Goal: Navigation & Orientation: Find specific page/section

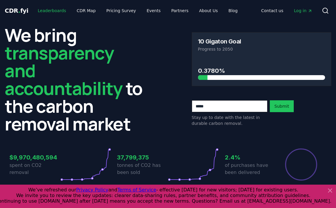
click at [44, 12] on link "Leaderboards" at bounding box center [52, 10] width 38 height 11
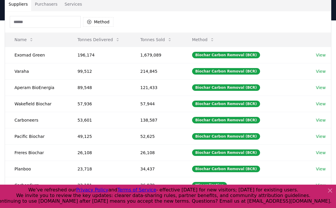
scroll to position [1, 0]
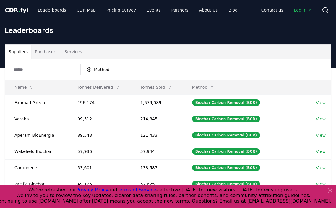
click at [40, 51] on button "Purchasers" at bounding box center [46, 52] width 30 height 14
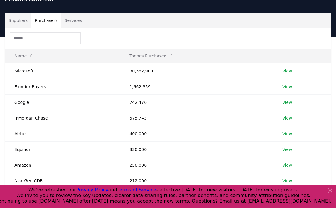
scroll to position [31, 0]
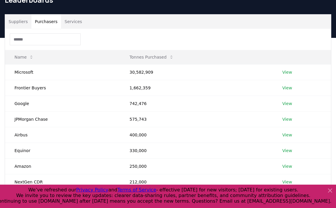
click at [14, 24] on button "Suppliers" at bounding box center [18, 21] width 26 height 14
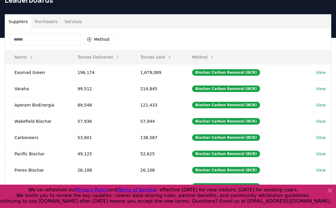
click at [66, 23] on button "Services" at bounding box center [73, 21] width 25 height 14
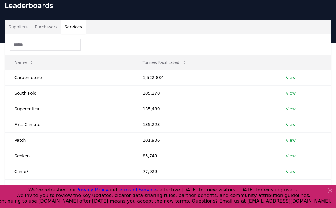
scroll to position [0, 0]
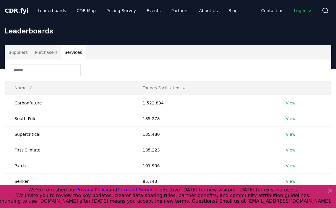
click at [15, 55] on button "Suppliers" at bounding box center [18, 52] width 26 height 14
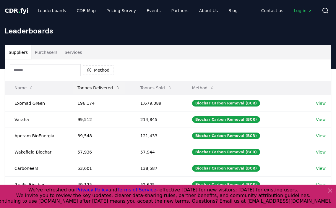
drag, startPoint x: 83, startPoint y: 102, endPoint x: 83, endPoint y: 91, distance: 10.6
click at [83, 102] on td "196,174" at bounding box center [99, 103] width 63 height 16
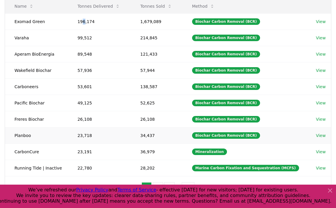
scroll to position [74, 0]
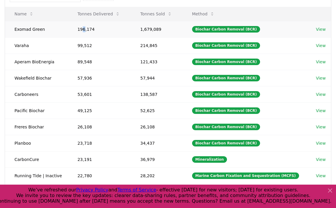
click at [319, 29] on link "View" at bounding box center [321, 29] width 10 height 6
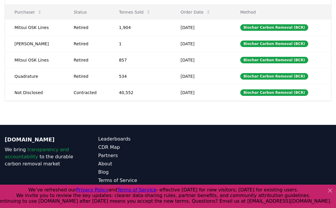
scroll to position [222, 0]
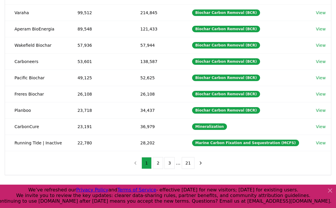
scroll to position [133, 0]
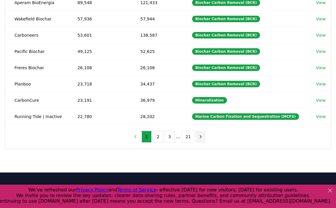
click at [200, 139] on icon "next page" at bounding box center [200, 136] width 5 height 5
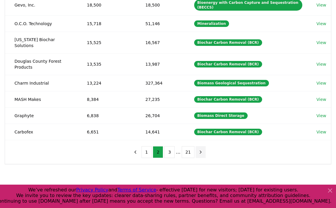
click at [198, 149] on icon "next page" at bounding box center [200, 151] width 5 height 5
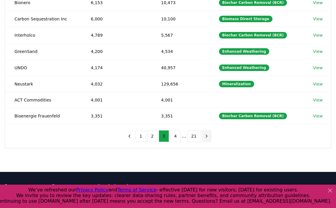
click at [204, 135] on icon "next page" at bounding box center [206, 135] width 5 height 5
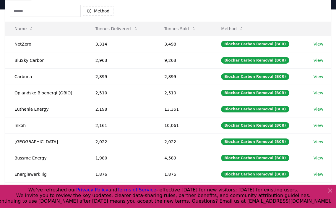
scroll to position [162, 0]
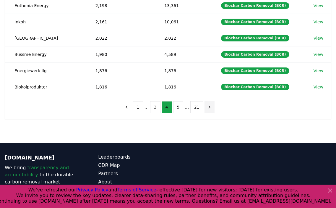
click at [208, 108] on icon "next page" at bounding box center [209, 106] width 5 height 5
click at [208, 108] on div "1 ... 3 4 5 ... 21" at bounding box center [167, 107] width 105 height 24
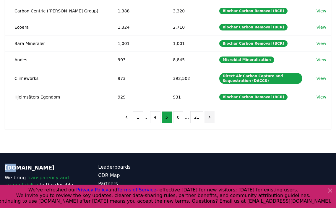
click at [208, 115] on icon "next page" at bounding box center [209, 116] width 5 height 5
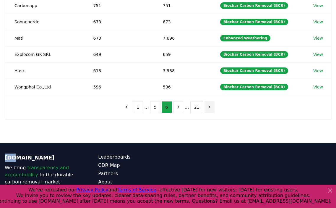
click at [207, 109] on icon "next page" at bounding box center [209, 106] width 5 height 5
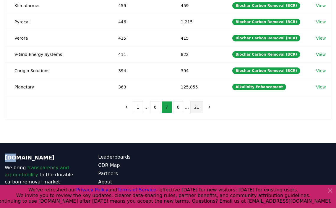
click at [193, 108] on button "21" at bounding box center [196, 107] width 13 height 12
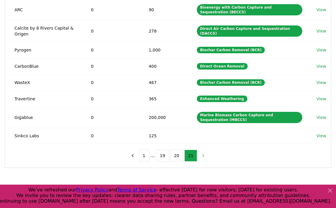
scroll to position [168, 0]
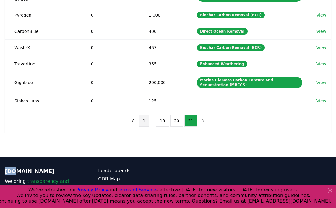
click at [146, 120] on button "1" at bounding box center [144, 121] width 10 height 12
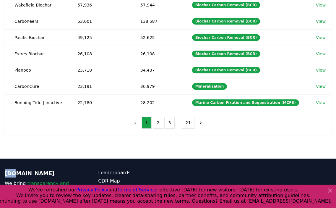
scroll to position [0, 0]
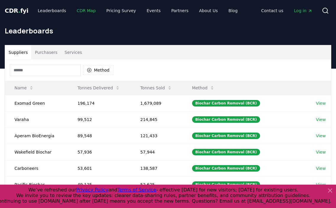
click at [81, 11] on link "CDR Map" at bounding box center [86, 10] width 28 height 11
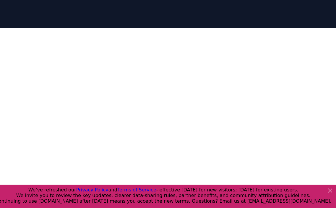
scroll to position [65, 0]
